Goal: Transaction & Acquisition: Purchase product/service

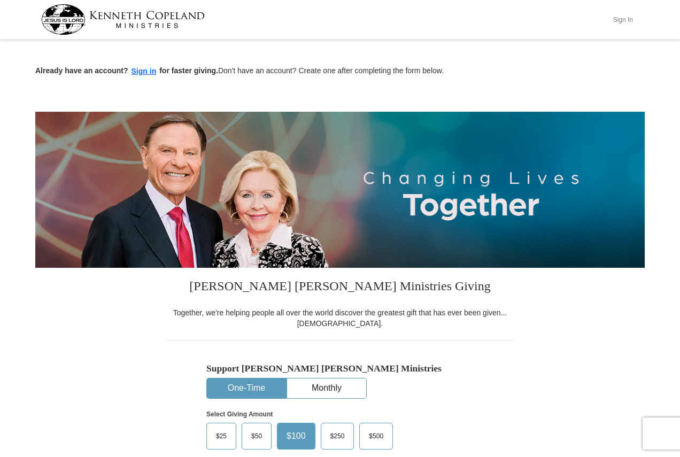
click at [614, 21] on button "Sign In" at bounding box center [623, 19] width 32 height 17
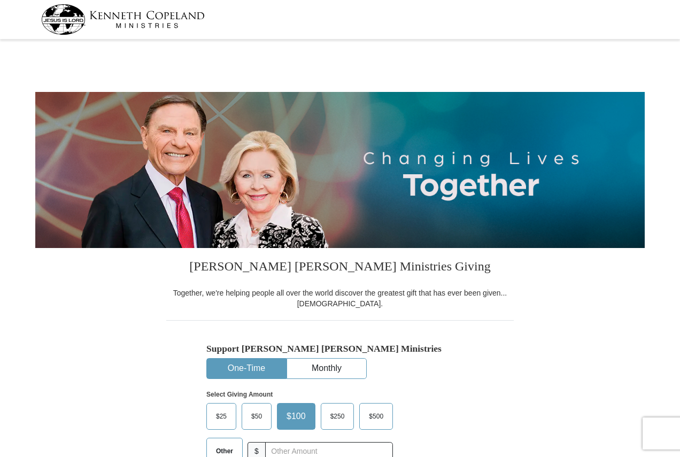
select select "PA"
click at [302, 367] on button "Monthly" at bounding box center [326, 369] width 79 height 20
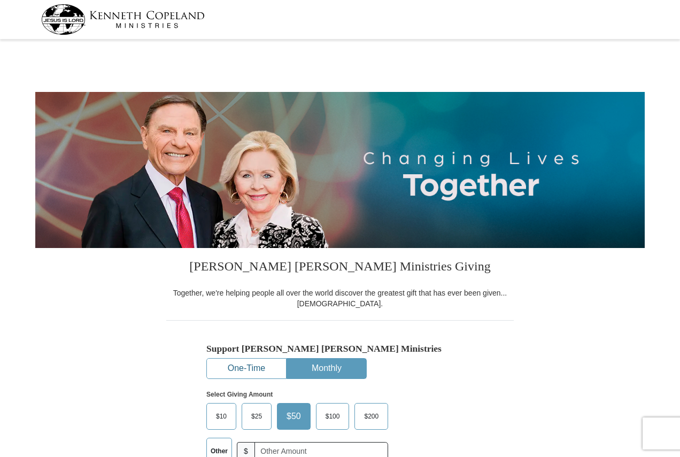
click at [244, 370] on button "One-Time" at bounding box center [246, 369] width 79 height 20
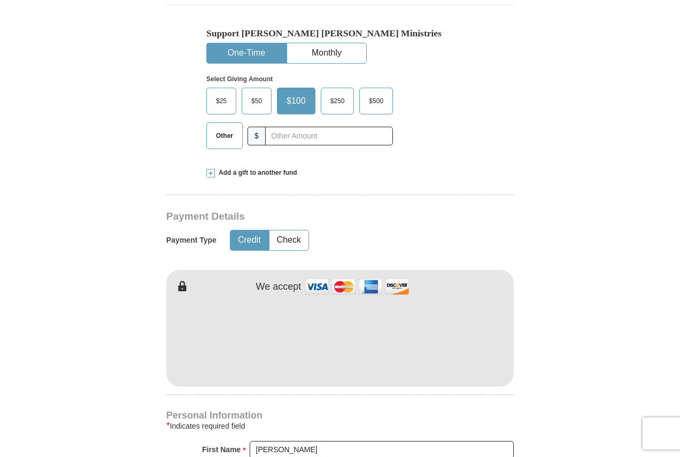
scroll to position [321, 0]
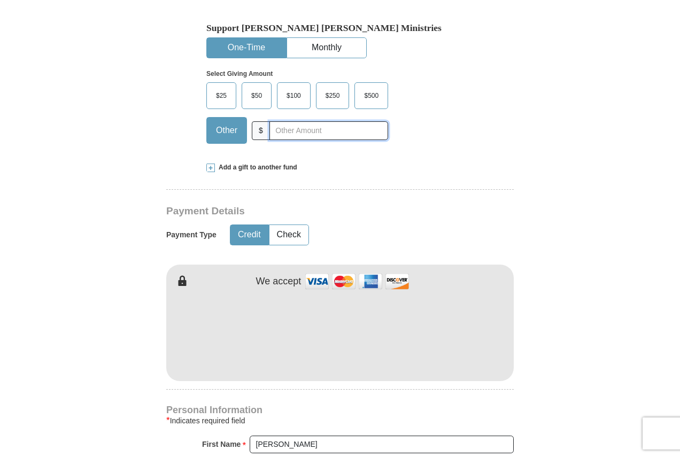
click at [327, 136] on input "text" at bounding box center [328, 130] width 119 height 19
type input "20"
click at [285, 231] on button "Check" at bounding box center [288, 235] width 39 height 20
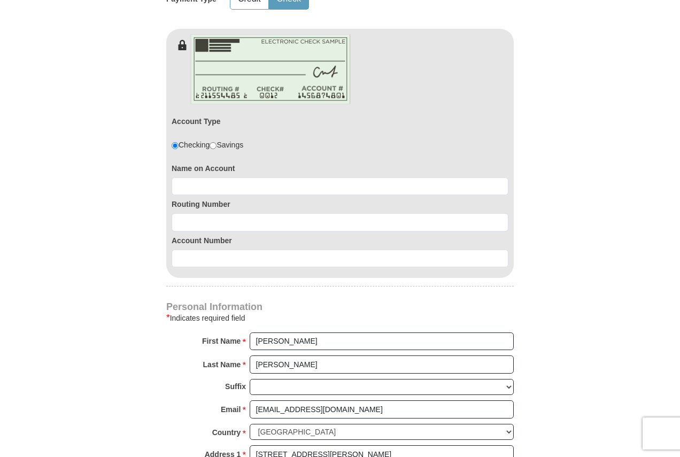
scroll to position [588, 0]
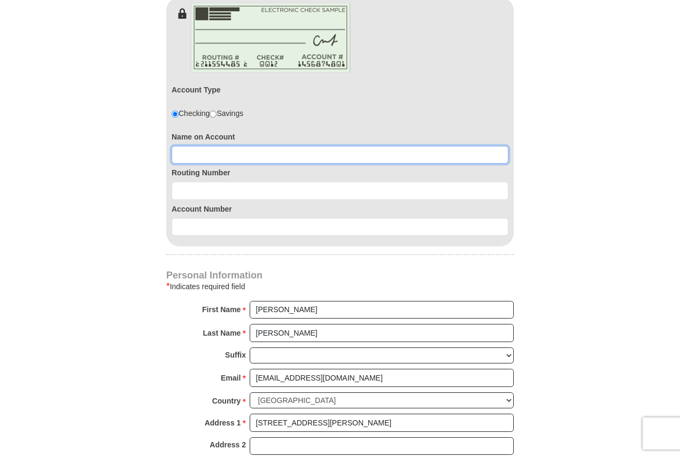
click at [228, 149] on input at bounding box center [340, 155] width 337 height 18
type input "THomas D Howard"
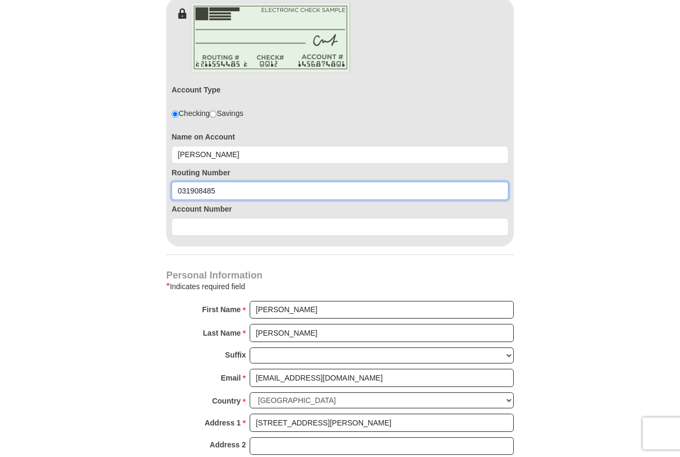
type input "031908485"
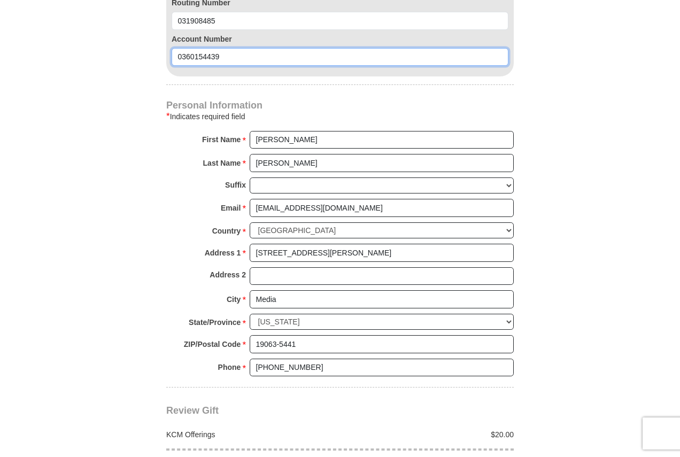
scroll to position [1015, 0]
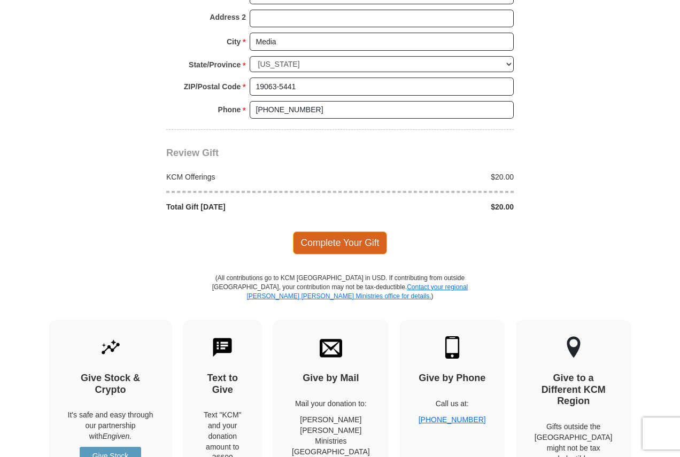
type input "0360154439"
click at [342, 239] on span "Complete Your Gift" at bounding box center [340, 242] width 95 height 22
